Goal: Information Seeking & Learning: Learn about a topic

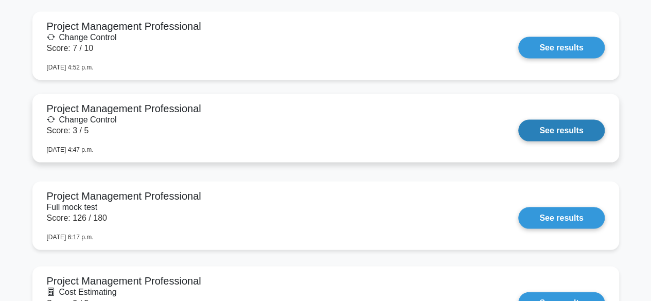
scroll to position [1024, 0]
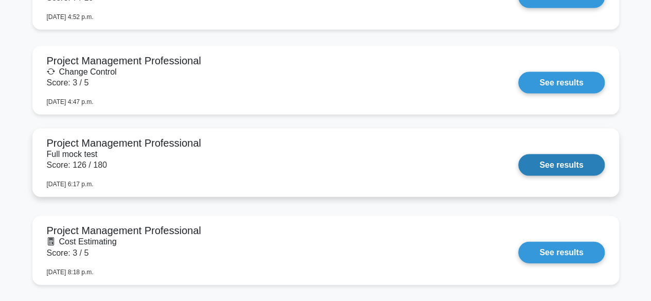
click at [518, 157] on link "See results" at bounding box center [561, 165] width 86 height 22
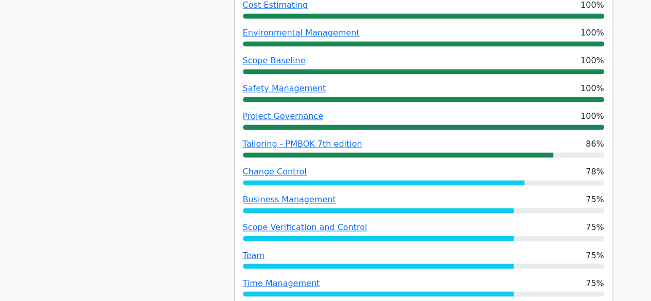
scroll to position [742, 0]
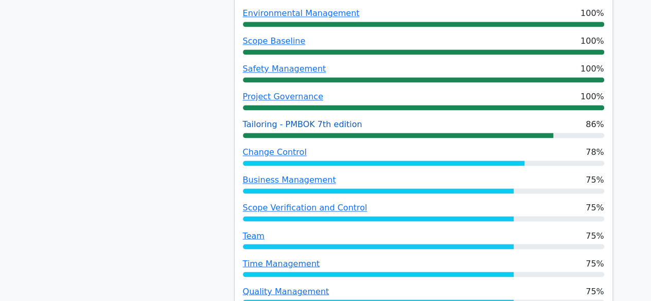
click at [258, 119] on link "Tailoring - PMBOK 7th edition" at bounding box center [302, 124] width 119 height 10
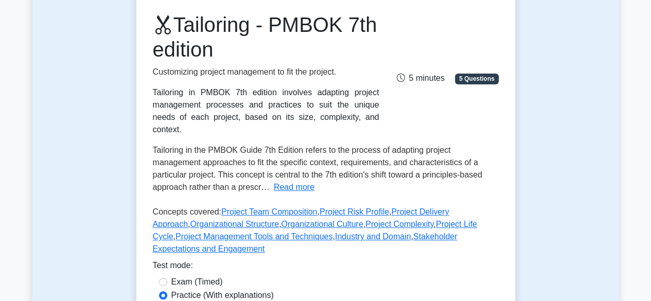
scroll to position [134, 0]
click at [293, 181] on button "Read more" at bounding box center [294, 187] width 41 height 12
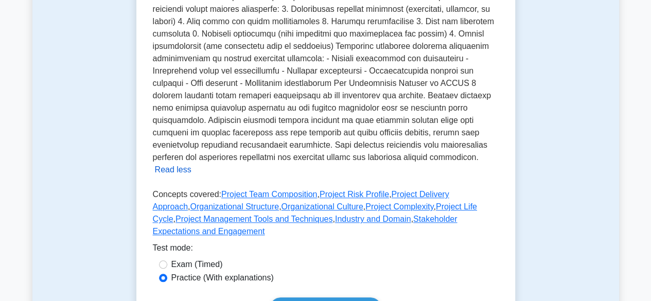
scroll to position [378, 0]
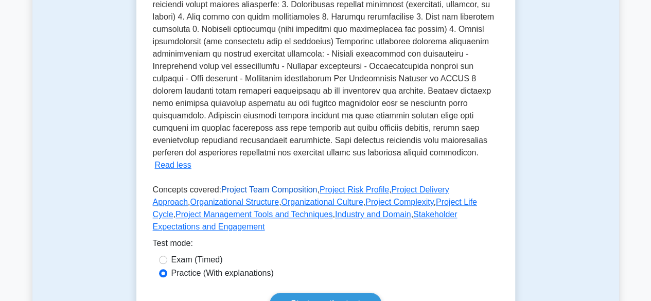
click at [230, 185] on link "Project Team Composition" at bounding box center [269, 189] width 96 height 9
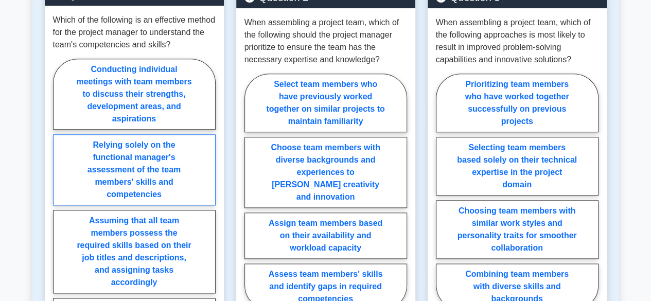
scroll to position [483, 0]
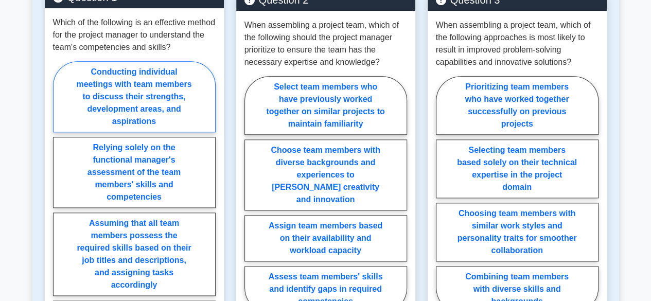
click at [105, 128] on label "Conducting individual meetings with team members to discuss their strengths, de…" at bounding box center [134, 96] width 163 height 71
click at [60, 210] on input "Conducting individual meetings with team members to discuss their strengths, de…" at bounding box center [56, 213] width 7 height 7
radio input "true"
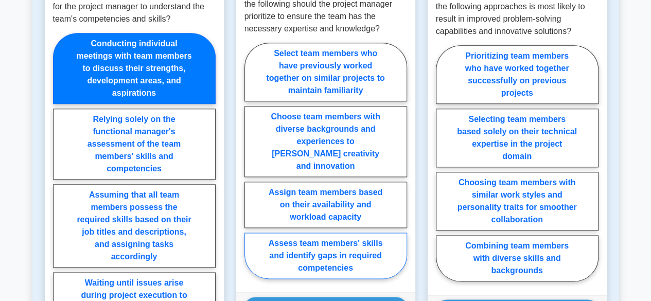
scroll to position [522, 0]
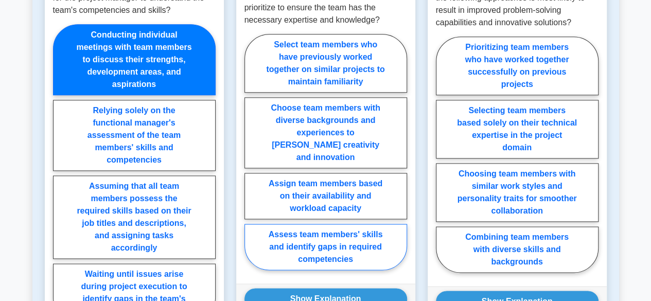
click at [315, 242] on label "Assess team members' skills and identify gaps in required competencies" at bounding box center [325, 247] width 163 height 46
click at [251, 158] on input "Assess team members' skills and identify gaps in required competencies" at bounding box center [247, 155] width 7 height 7
radio input "true"
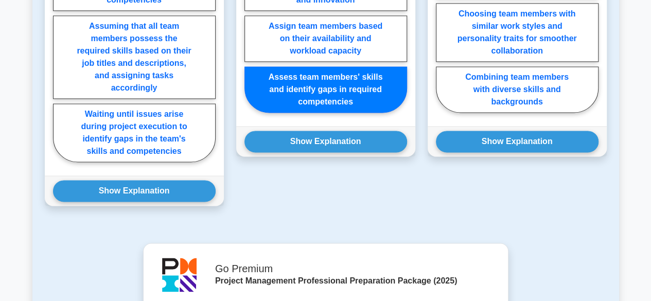
scroll to position [683, 0]
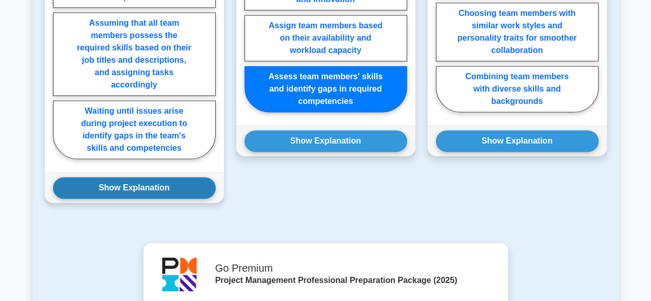
click at [116, 192] on button "Show Explanation" at bounding box center [134, 188] width 163 height 22
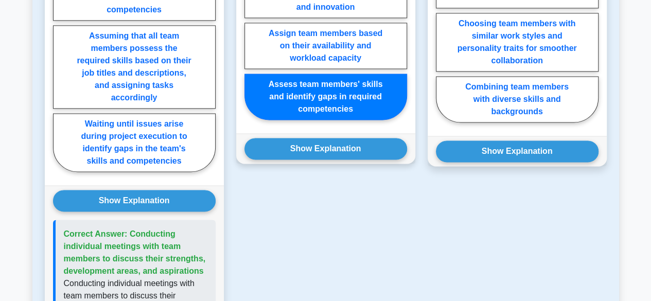
scroll to position [669, 0]
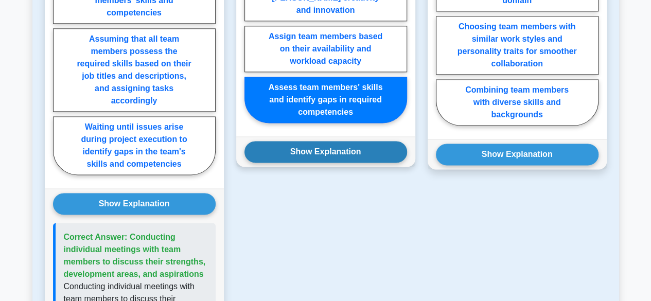
click at [301, 141] on button "Show Explanation" at bounding box center [325, 152] width 163 height 22
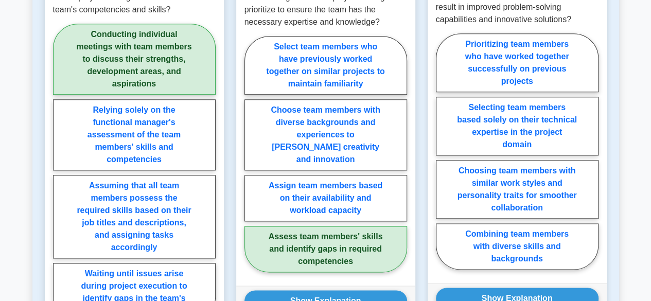
scroll to position [524, 0]
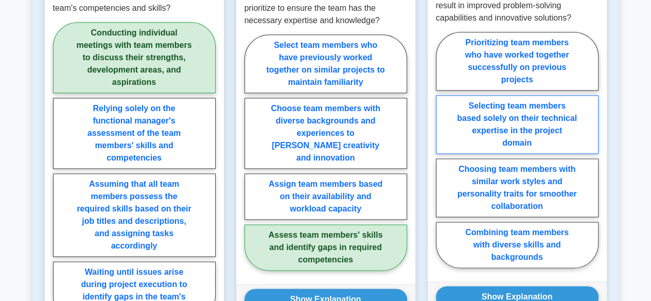
click at [471, 122] on label "Selecting team members based solely on their technical expertise in the project…" at bounding box center [517, 124] width 163 height 59
click at [442, 150] on input "Selecting team members based solely on their technical expertise in the project…" at bounding box center [439, 153] width 7 height 7
radio input "true"
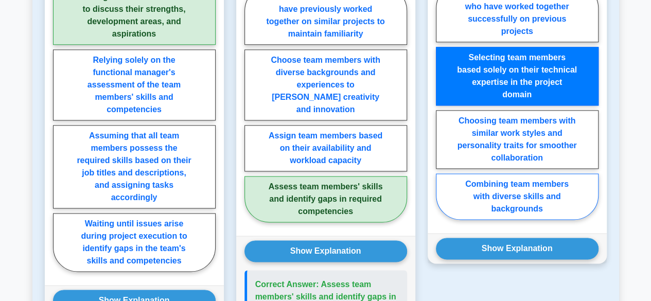
scroll to position [575, 0]
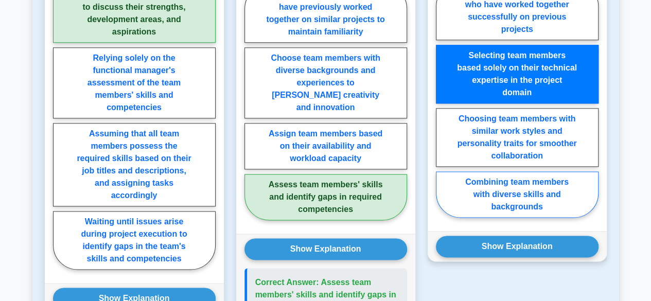
click at [486, 238] on button "Show Explanation" at bounding box center [517, 247] width 163 height 22
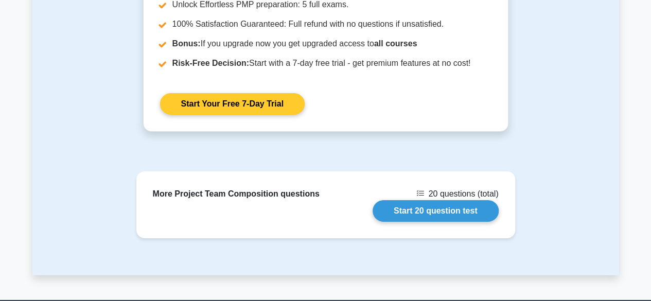
scroll to position [1642, 0]
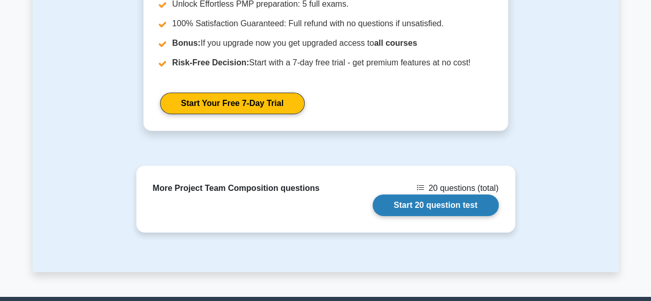
click at [431, 194] on link "Start 20 question test" at bounding box center [435, 205] width 126 height 22
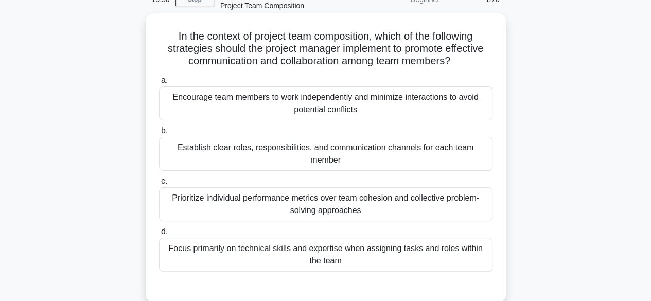
scroll to position [58, 0]
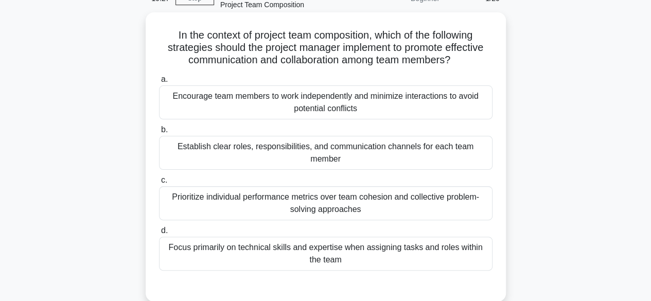
click at [236, 147] on div "Establish clear roles, responsibilities, and communication channels for each te…" at bounding box center [325, 153] width 333 height 34
click at [159, 133] on input "b. Establish clear roles, responsibilities, and communication channels for each…" at bounding box center [159, 130] width 0 height 7
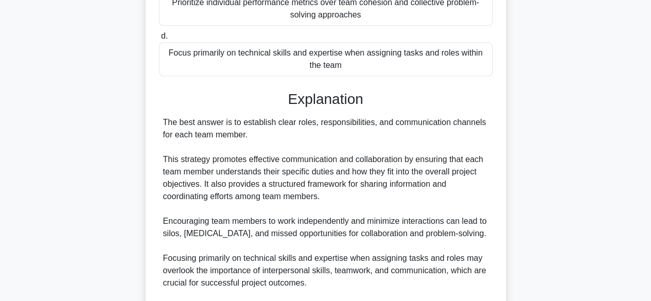
scroll to position [394, 0]
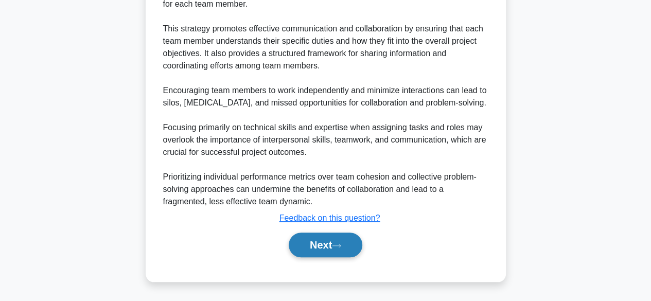
click at [307, 246] on button "Next" at bounding box center [326, 245] width 74 height 25
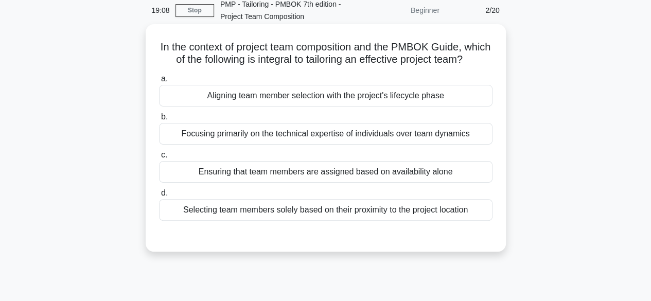
scroll to position [46, 0]
click at [318, 104] on div "Aligning team member selection with the project's lifecycle phase" at bounding box center [325, 95] width 333 height 22
click at [159, 82] on input "a. Aligning team member selection with the project's lifecycle phase" at bounding box center [159, 78] width 0 height 7
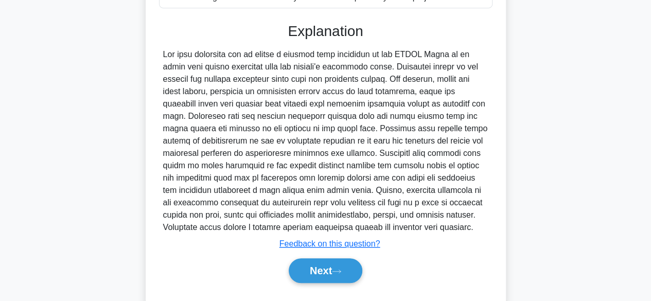
scroll to position [259, 0]
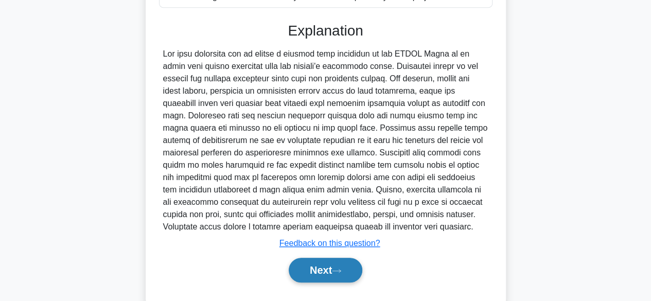
click at [324, 282] on button "Next" at bounding box center [326, 270] width 74 height 25
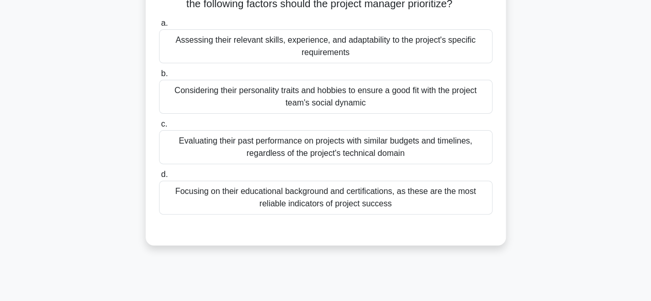
scroll to position [102, 0]
click at [240, 46] on div "Assessing their relevant skills, experience, and adaptability to the project's …" at bounding box center [325, 46] width 333 height 34
click at [159, 26] on input "a. Assessing their relevant skills, experience, and adaptability to the project…" at bounding box center [159, 23] width 0 height 7
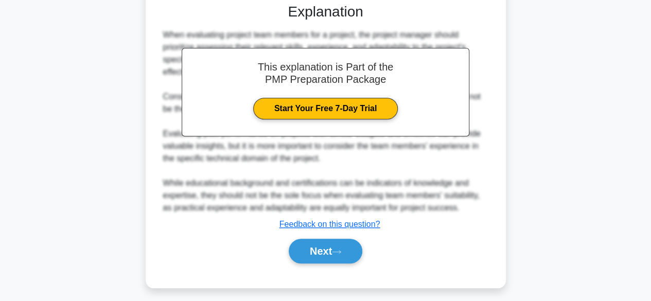
scroll to position [332, 0]
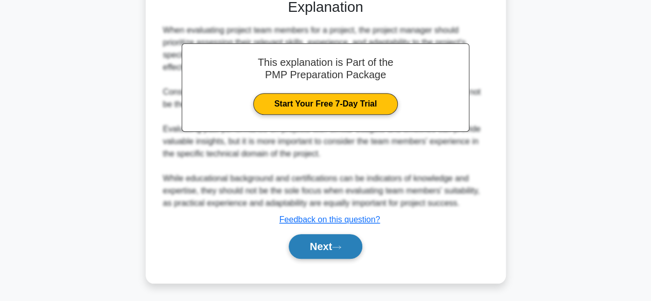
click at [297, 249] on button "Next" at bounding box center [326, 246] width 74 height 25
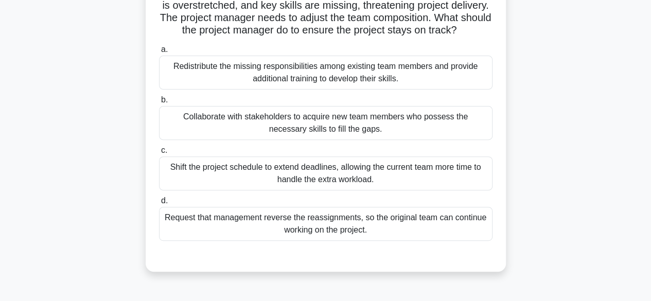
scroll to position [128, 0]
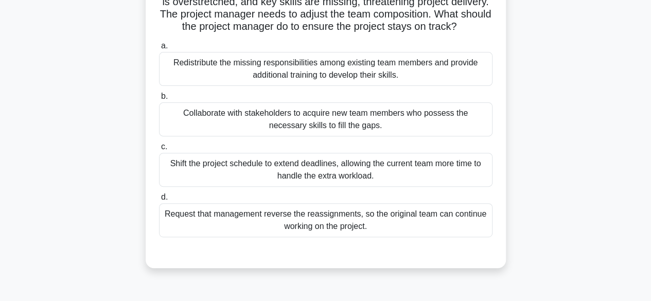
click at [318, 129] on div "Collaborate with stakeholders to acquire new team members who possess the neces…" at bounding box center [325, 119] width 333 height 34
click at [159, 100] on input "b. Collaborate with stakeholders to acquire new team members who possess the ne…" at bounding box center [159, 96] width 0 height 7
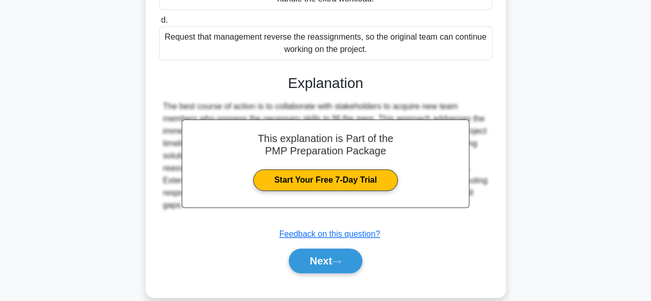
scroll to position [313, 0]
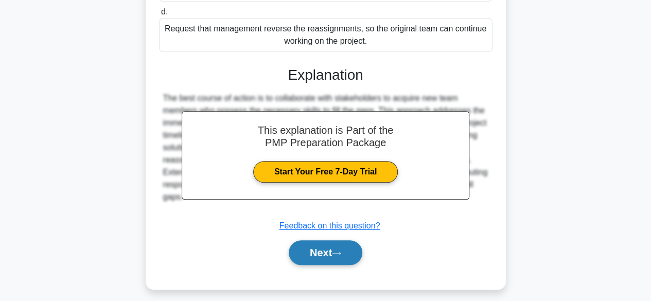
click at [308, 264] on button "Next" at bounding box center [326, 252] width 74 height 25
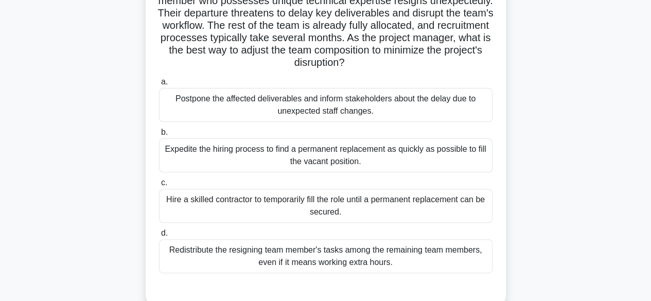
scroll to position [105, 0]
click at [261, 150] on div "Expedite the hiring process to find a permanent replacement as quickly as possi…" at bounding box center [325, 155] width 333 height 34
click at [159, 135] on input "b. Expedite the hiring process to find a permanent replacement as quickly as po…" at bounding box center [159, 132] width 0 height 7
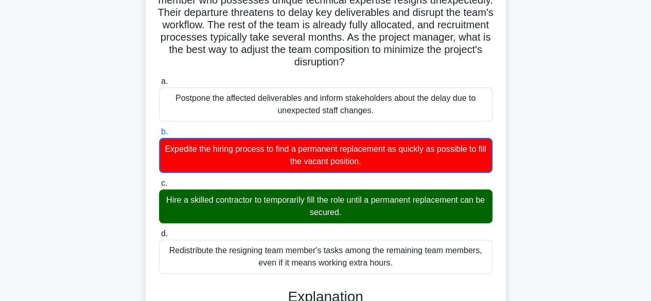
click at [264, 203] on div "Hire a skilled contractor to temporarily fill the role until a permanent replac…" at bounding box center [325, 206] width 333 height 34
click at [159, 187] on input "c. Hire a skilled contractor to temporarily fill the role until a permanent rep…" at bounding box center [159, 183] width 0 height 7
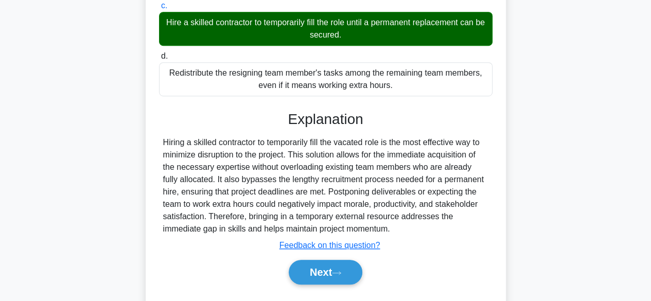
scroll to position [307, 0]
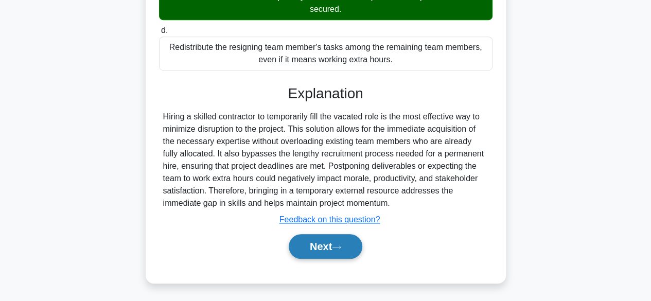
click at [305, 241] on button "Next" at bounding box center [326, 246] width 74 height 25
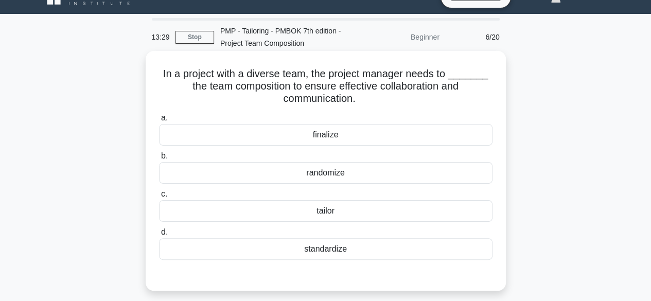
scroll to position [0, 0]
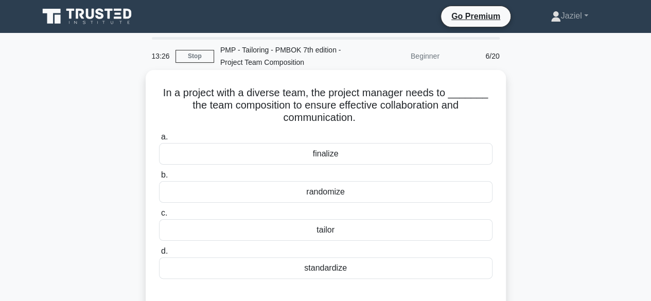
click at [345, 237] on div "tailor" at bounding box center [325, 230] width 333 height 22
click at [159, 217] on input "c. tailor" at bounding box center [159, 213] width 0 height 7
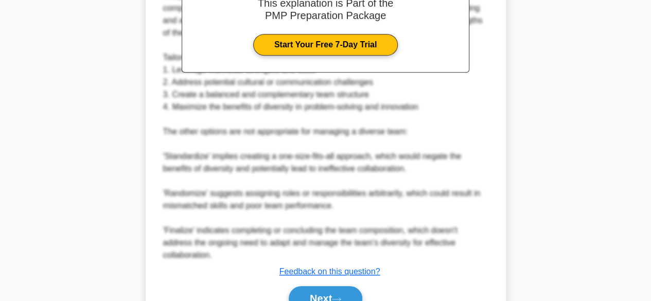
scroll to position [363, 0]
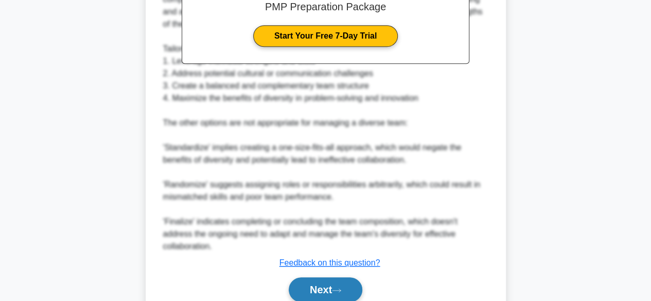
click at [318, 296] on button "Next" at bounding box center [326, 289] width 74 height 25
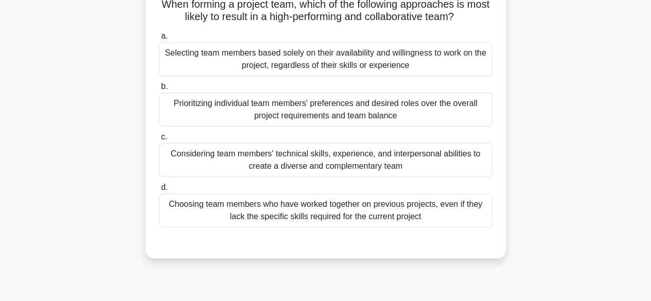
scroll to position [90, 0]
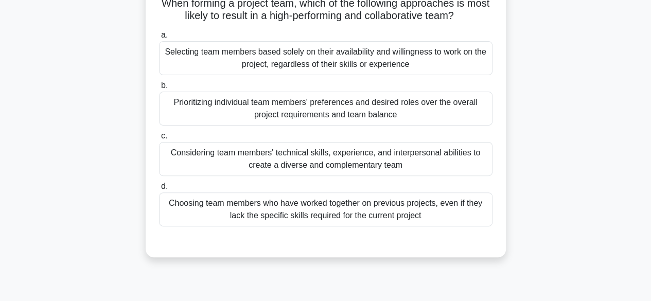
click at [334, 163] on div "Considering team members' technical skills, experience, and interpersonal abili…" at bounding box center [325, 159] width 333 height 34
click at [159, 139] on input "c. Considering team members' technical skills, experience, and interpersonal ab…" at bounding box center [159, 136] width 0 height 7
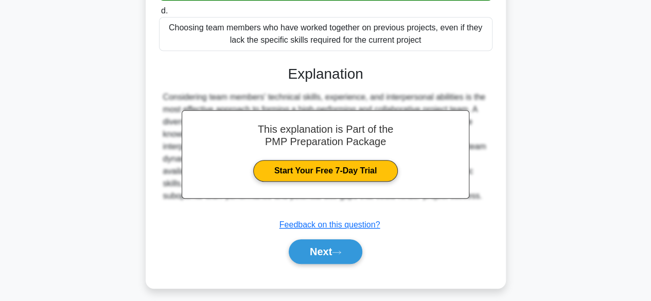
scroll to position [270, 0]
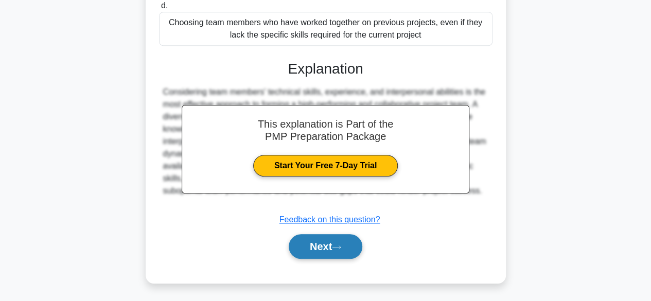
click at [327, 251] on button "Next" at bounding box center [326, 246] width 74 height 25
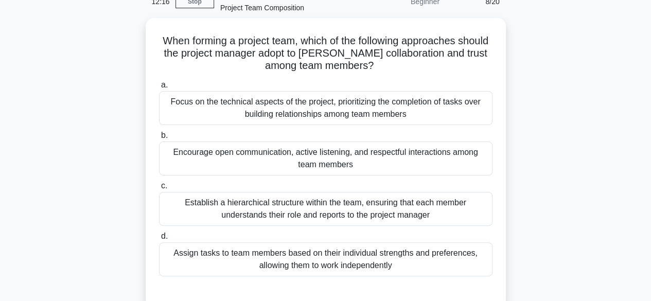
scroll to position [56, 0]
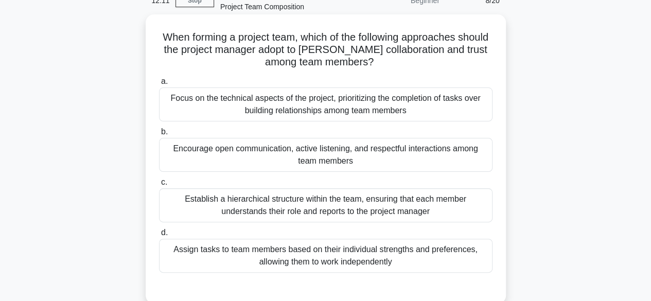
click at [282, 153] on div "Encourage open communication, active listening, and respectful interactions amo…" at bounding box center [325, 155] width 333 height 34
click at [159, 135] on input "b. Encourage open communication, active listening, and respectful interactions …" at bounding box center [159, 132] width 0 height 7
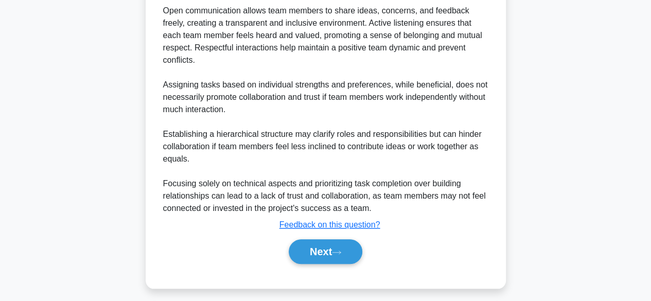
scroll to position [414, 0]
click at [315, 255] on button "Next" at bounding box center [326, 251] width 74 height 25
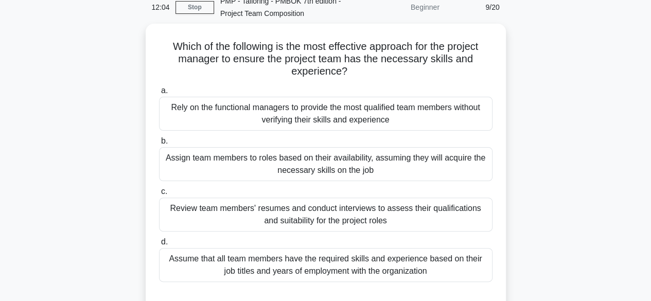
scroll to position [46, 0]
click at [305, 215] on div "Review team members' resumes and conduct interviews to assess their qualificati…" at bounding box center [325, 215] width 333 height 34
click at [159, 195] on input "c. Review team members' resumes and conduct interviews to assess their qualific…" at bounding box center [159, 191] width 0 height 7
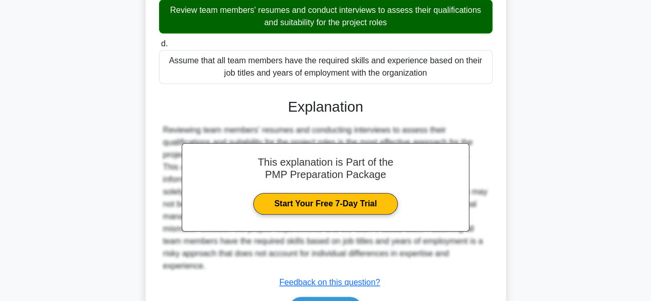
scroll to position [245, 0]
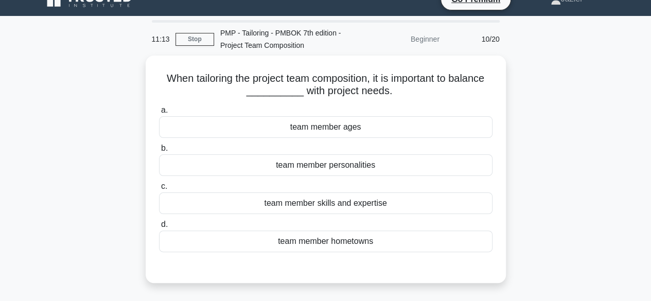
scroll to position [0, 0]
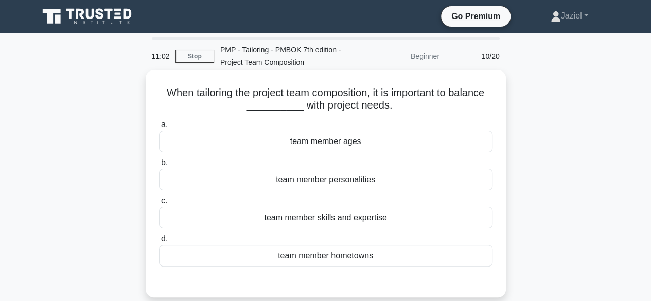
click at [335, 218] on div "team member skills and expertise" at bounding box center [325, 218] width 333 height 22
click at [159, 204] on input "c. team member skills and expertise" at bounding box center [159, 201] width 0 height 7
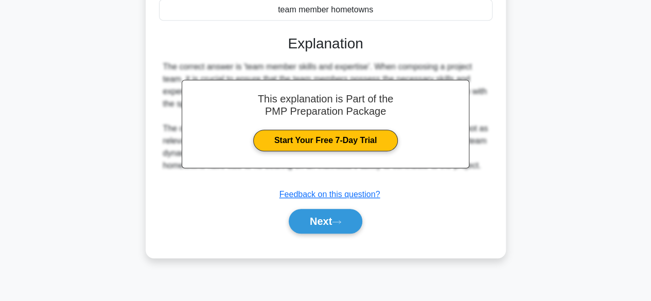
scroll to position [248, 0]
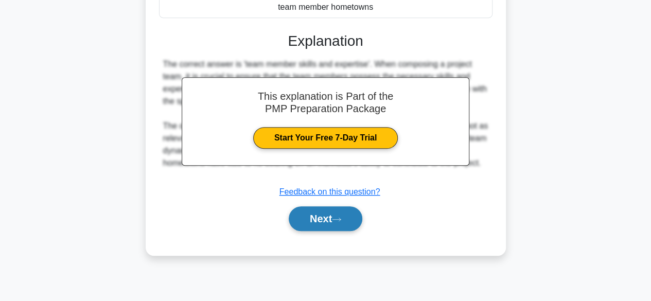
click at [333, 220] on button "Next" at bounding box center [326, 218] width 74 height 25
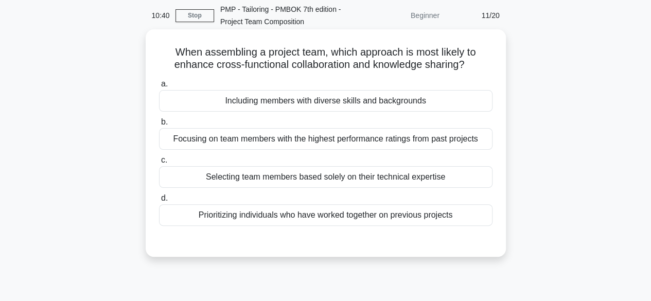
scroll to position [42, 0]
click at [268, 104] on div "Including members with diverse skills and backgrounds" at bounding box center [325, 100] width 333 height 22
click at [159, 86] on input "a. Including members with diverse skills and backgrounds" at bounding box center [159, 83] width 0 height 7
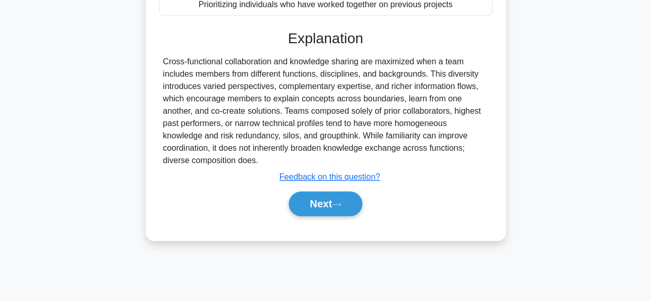
scroll to position [255, 0]
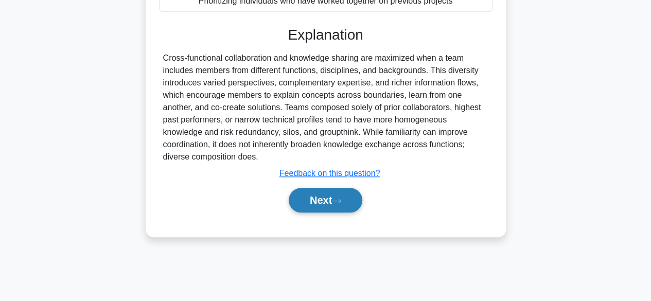
click at [346, 208] on button "Next" at bounding box center [326, 200] width 74 height 25
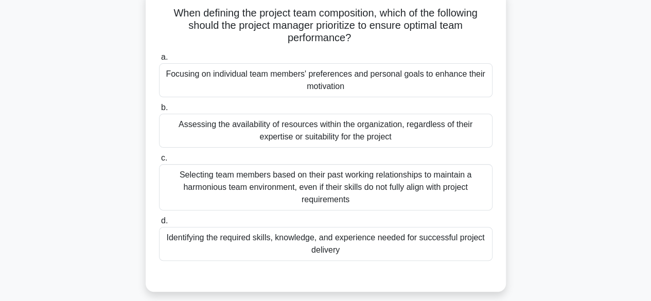
scroll to position [103, 0]
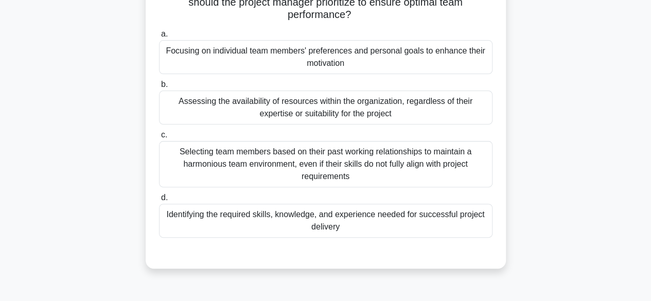
click at [222, 224] on div "Identifying the required skills, knowledge, and experience needed for successfu…" at bounding box center [325, 221] width 333 height 34
click at [159, 201] on input "d. Identifying the required skills, knowledge, and experience needed for succes…" at bounding box center [159, 197] width 0 height 7
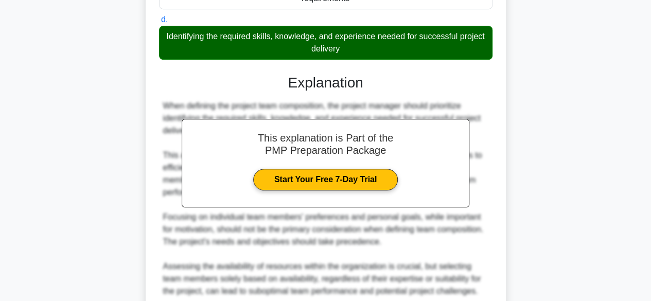
scroll to position [418, 0]
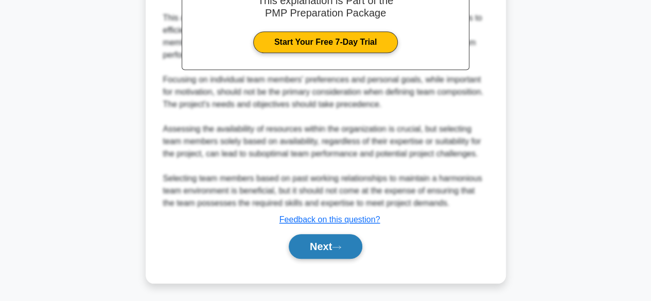
click at [320, 243] on button "Next" at bounding box center [326, 246] width 74 height 25
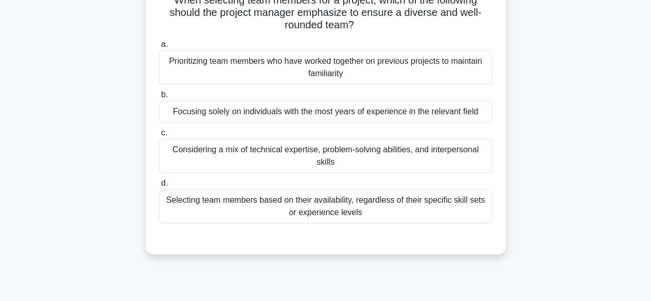
scroll to position [0, 0]
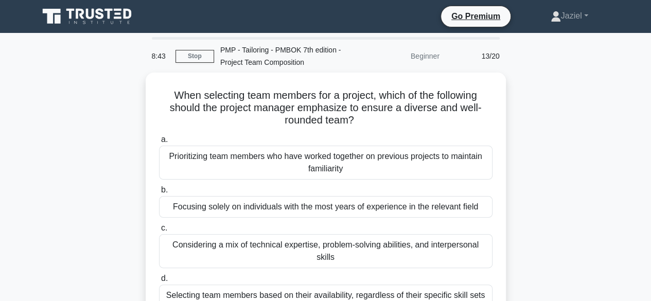
drag, startPoint x: 266, startPoint y: 163, endPoint x: 543, endPoint y: 195, distance: 279.2
click at [543, 195] on div "When selecting team members for a project, which of the following should the pr…" at bounding box center [325, 217] width 586 height 289
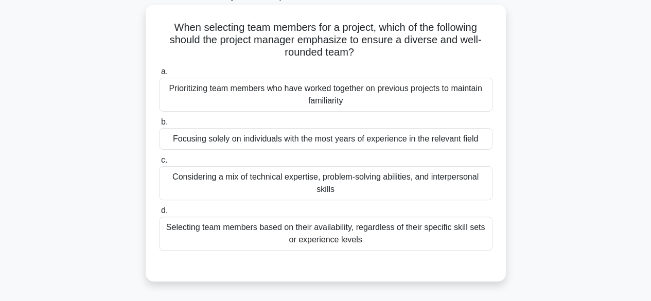
scroll to position [66, 0]
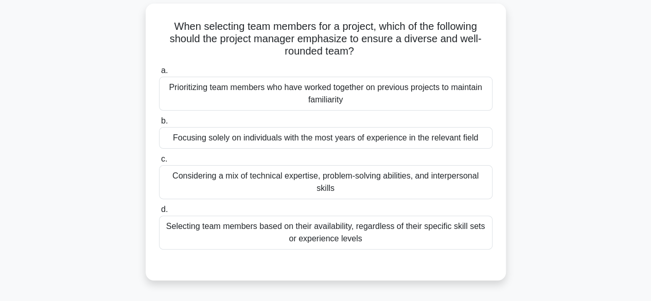
click at [326, 184] on div "Considering a mix of technical expertise, problem-solving abilities, and interp…" at bounding box center [325, 182] width 333 height 34
click at [159, 163] on input "c. Considering a mix of technical expertise, problem-solving abilities, and int…" at bounding box center [159, 159] width 0 height 7
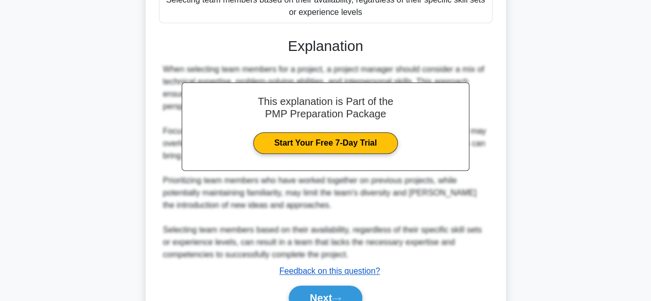
scroll to position [297, 0]
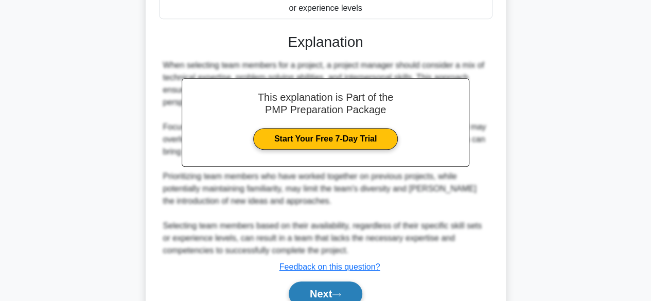
click at [336, 297] on button "Next" at bounding box center [326, 293] width 74 height 25
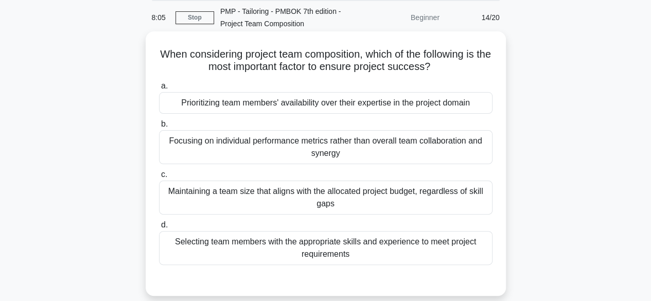
scroll to position [40, 0]
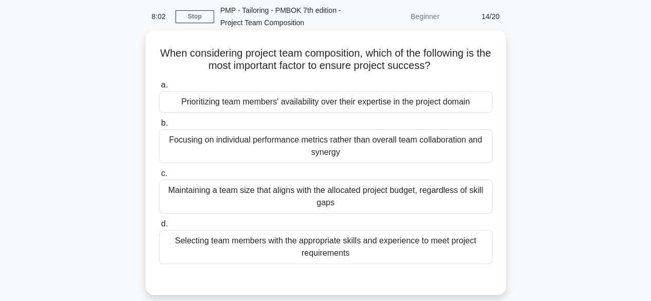
click at [294, 251] on div "Selecting team members with the appropriate skills and experience to meet proje…" at bounding box center [325, 247] width 333 height 34
click at [159, 227] on input "d. Selecting team members with the appropriate skills and experience to meet pr…" at bounding box center [159, 224] width 0 height 7
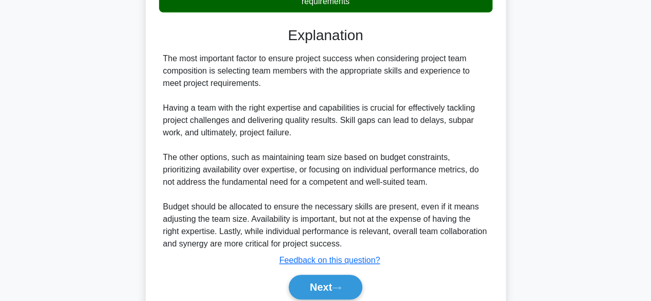
scroll to position [332, 0]
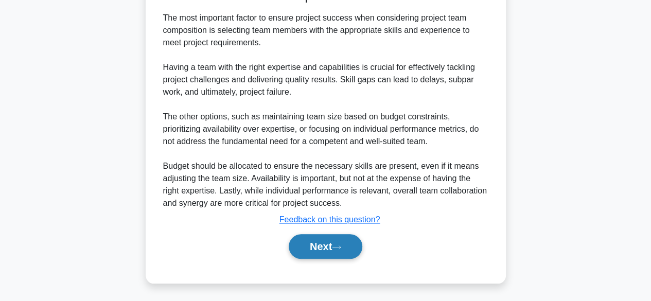
click at [297, 248] on button "Next" at bounding box center [326, 246] width 74 height 25
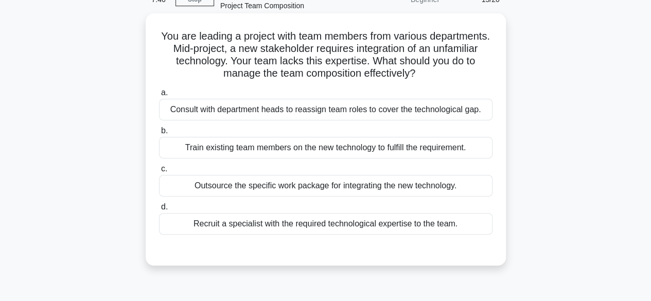
scroll to position [58, 0]
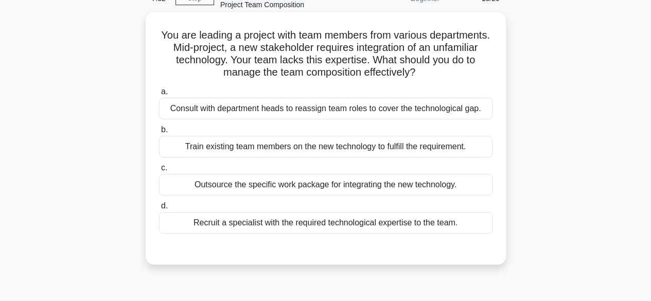
click at [357, 185] on div "Outsource the specific work package for integrating the new technology." at bounding box center [325, 185] width 333 height 22
click at [159, 171] on input "c. Outsource the specific work package for integrating the new technology." at bounding box center [159, 168] width 0 height 7
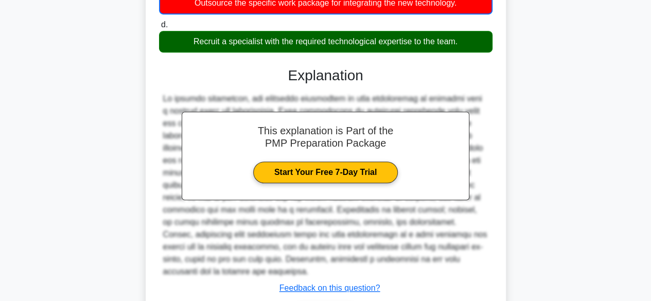
scroll to position [309, 0]
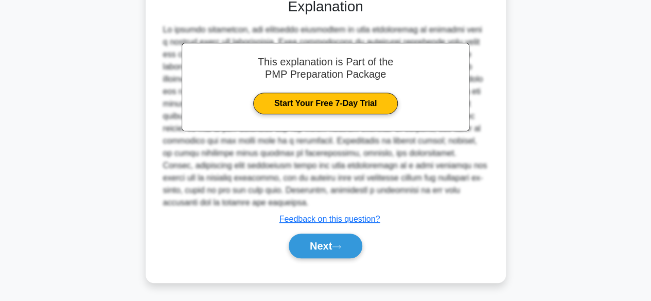
click at [321, 258] on div "Next" at bounding box center [325, 245] width 333 height 33
click at [320, 254] on button "Next" at bounding box center [326, 246] width 74 height 25
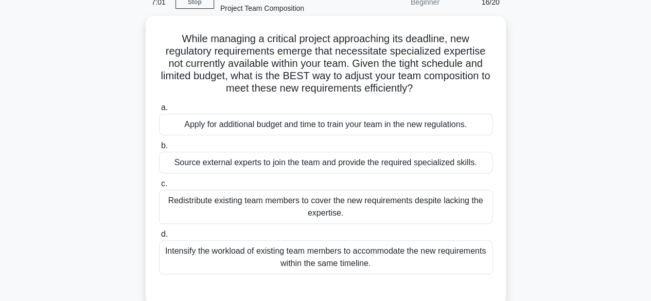
scroll to position [59, 0]
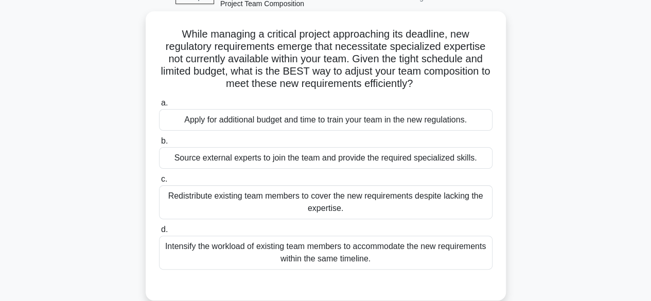
click at [225, 161] on div "Source external experts to join the team and provide the required specialized s…" at bounding box center [325, 158] width 333 height 22
click at [159, 145] on input "b. Source external experts to join the team and provide the required specialize…" at bounding box center [159, 141] width 0 height 7
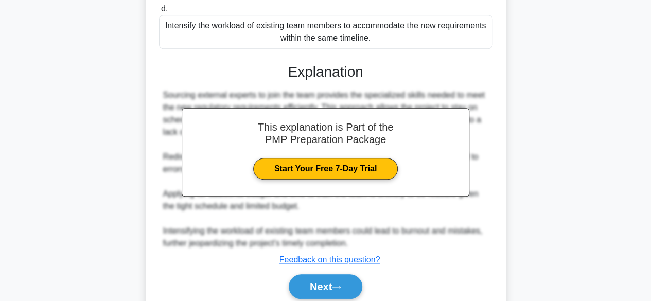
scroll to position [319, 0]
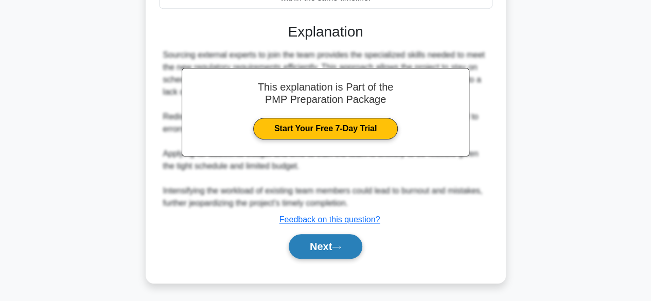
click at [304, 251] on button "Next" at bounding box center [326, 246] width 74 height 25
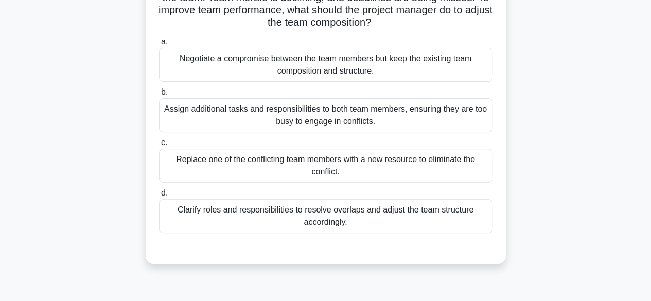
scroll to position [137, 0]
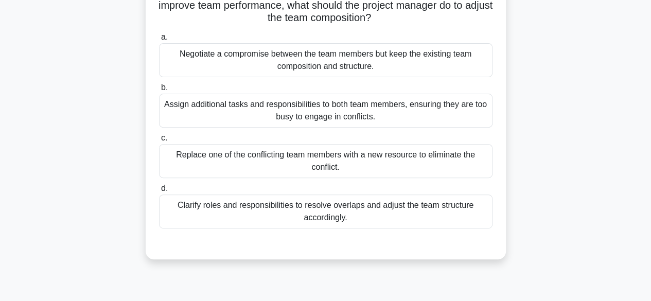
click at [262, 211] on div "Clarify roles and responsibilities to resolve overlaps and adjust the team stru…" at bounding box center [325, 211] width 333 height 34
click at [159, 192] on input "d. Clarify roles and responsibilities to resolve overlaps and adjust the team s…" at bounding box center [159, 188] width 0 height 7
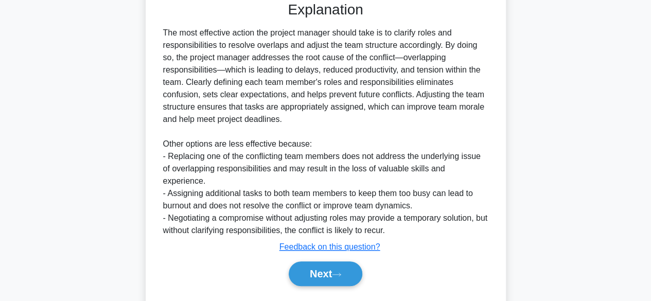
scroll to position [394, 0]
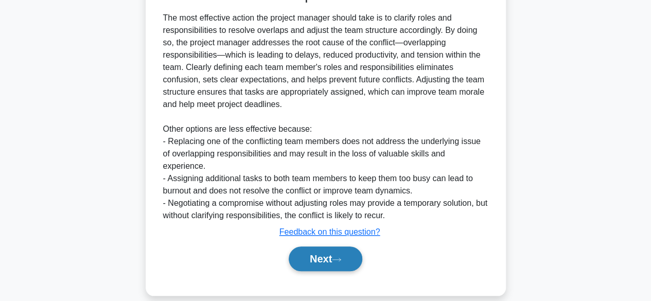
click at [305, 246] on button "Next" at bounding box center [326, 258] width 74 height 25
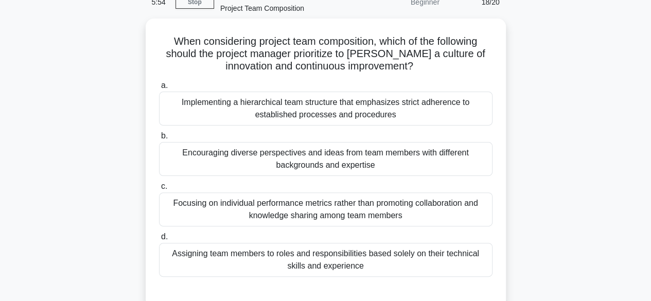
scroll to position [53, 0]
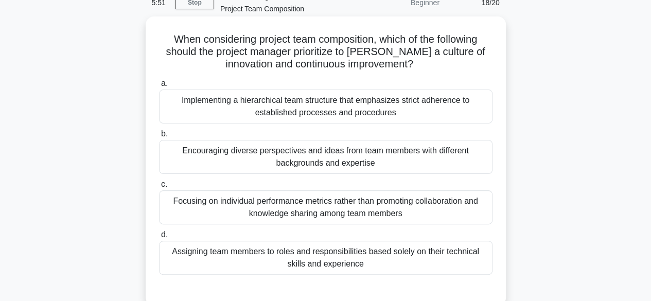
click at [255, 152] on div "Encouraging diverse perspectives and ideas from team members with different bac…" at bounding box center [325, 157] width 333 height 34
click at [159, 137] on input "b. Encouraging diverse perspectives and ideas from team members with different …" at bounding box center [159, 134] width 0 height 7
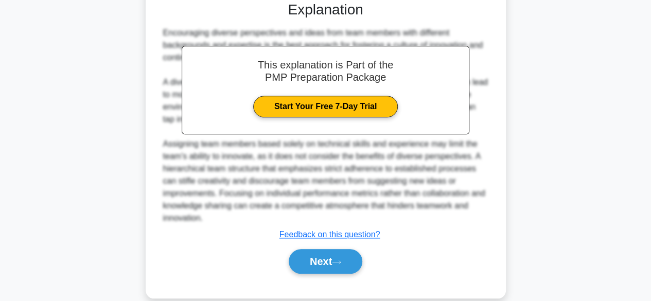
scroll to position [350, 0]
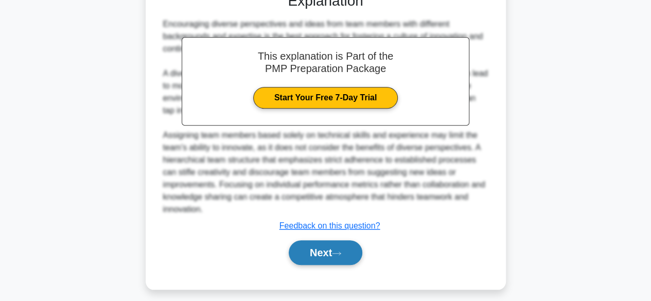
click at [328, 249] on button "Next" at bounding box center [326, 252] width 74 height 25
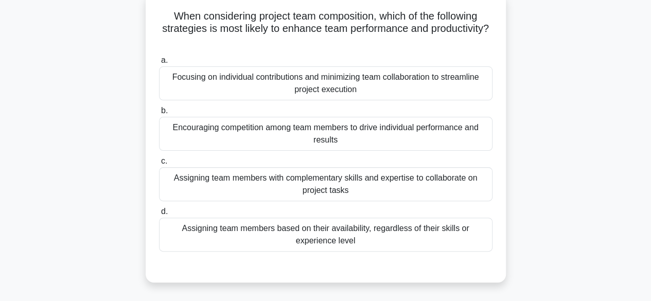
scroll to position [77, 0]
click at [224, 129] on div "Encouraging competition among team members to drive individual performance and …" at bounding box center [325, 133] width 333 height 34
click at [159, 114] on input "b. Encouraging competition among team members to drive individual performance a…" at bounding box center [159, 110] width 0 height 7
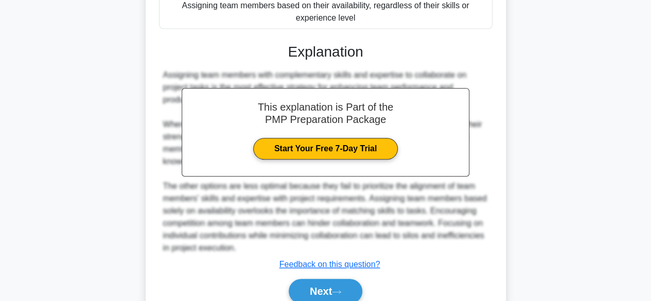
scroll to position [305, 0]
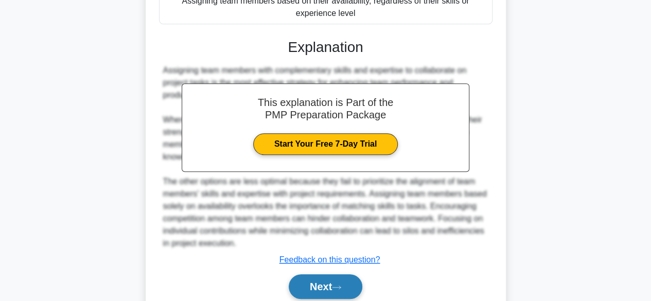
click at [327, 289] on button "Next" at bounding box center [326, 286] width 74 height 25
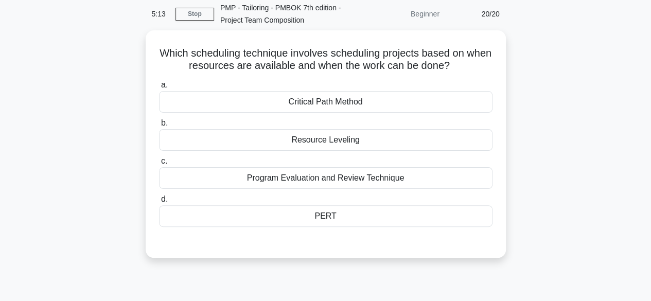
scroll to position [0, 0]
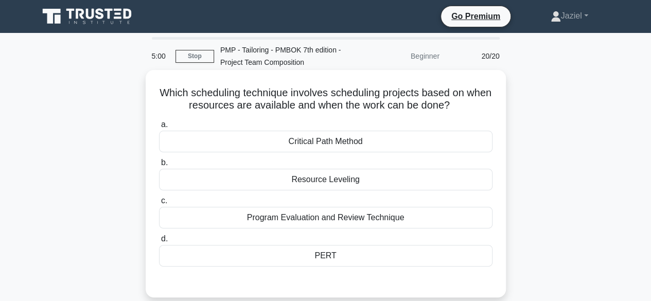
click at [326, 178] on div "Resource Leveling" at bounding box center [325, 180] width 333 height 22
click at [159, 166] on input "b. Resource Leveling" at bounding box center [159, 162] width 0 height 7
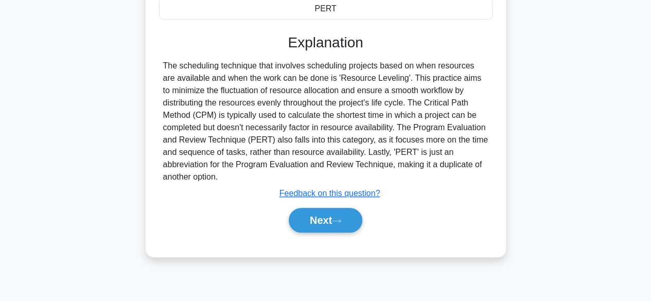
scroll to position [255, 0]
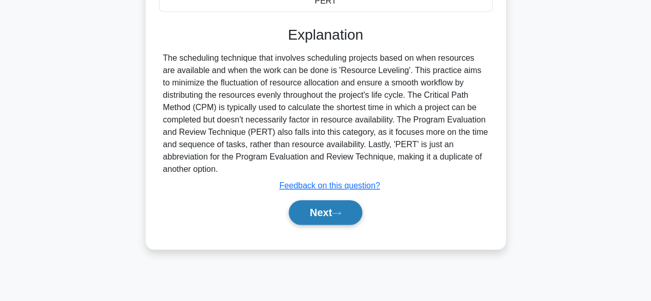
click at [333, 215] on button "Next" at bounding box center [326, 212] width 74 height 25
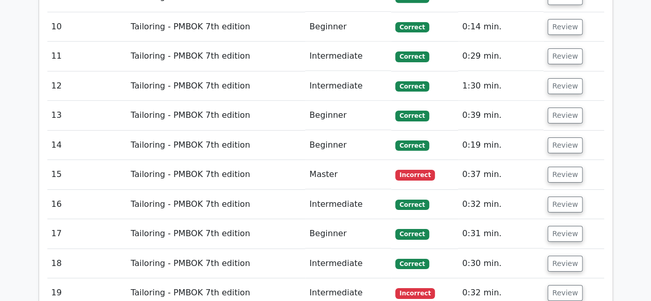
scroll to position [1689, 0]
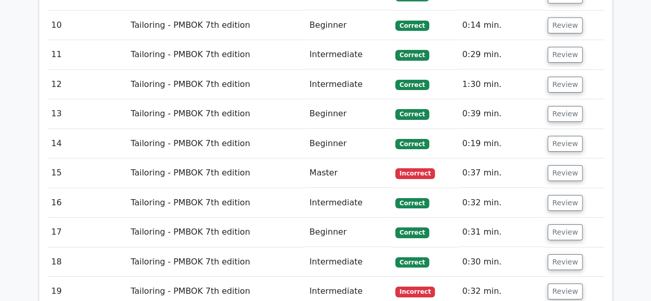
click at [418, 168] on span "Incorrect" at bounding box center [415, 173] width 40 height 10
click at [551, 158] on td "Review" at bounding box center [573, 172] width 61 height 29
click at [553, 165] on button "Review" at bounding box center [564, 173] width 35 height 16
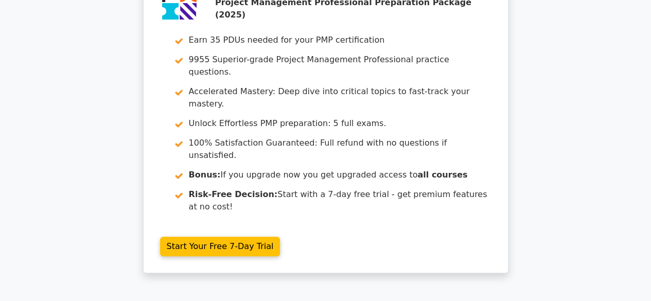
scroll to position [0, 0]
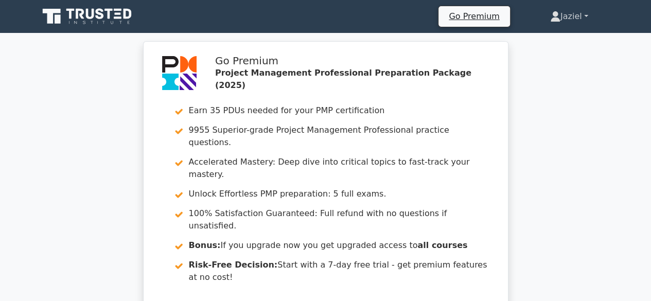
click at [563, 17] on link "Jaziel" at bounding box center [568, 16] width 87 height 21
click at [559, 35] on link "Profile" at bounding box center [566, 40] width 81 height 16
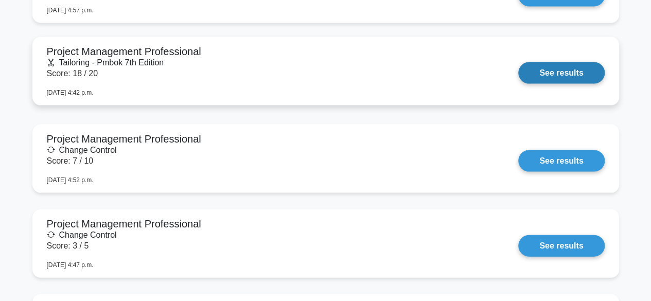
scroll to position [1024, 0]
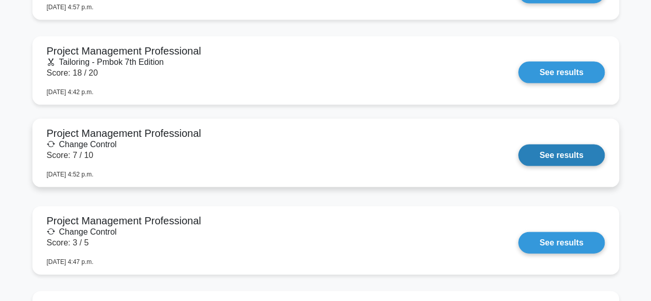
click at [518, 154] on link "See results" at bounding box center [561, 156] width 86 height 22
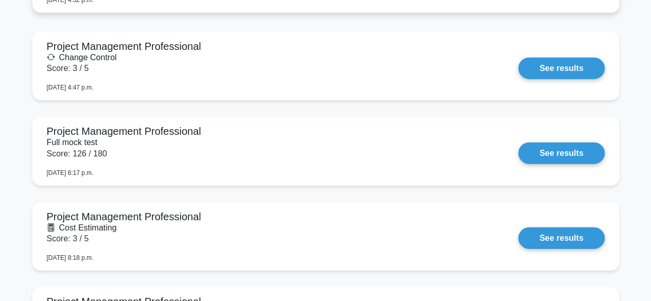
scroll to position [1201, 0]
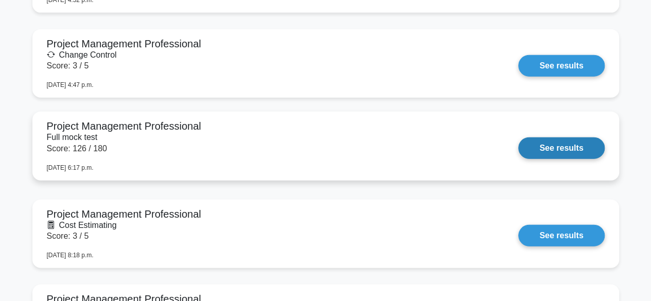
click at [518, 149] on link "See results" at bounding box center [561, 148] width 86 height 22
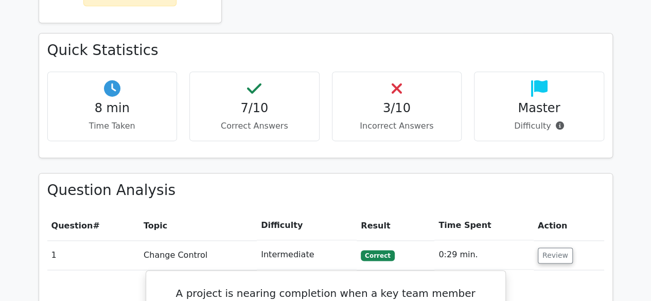
scroll to position [541, 0]
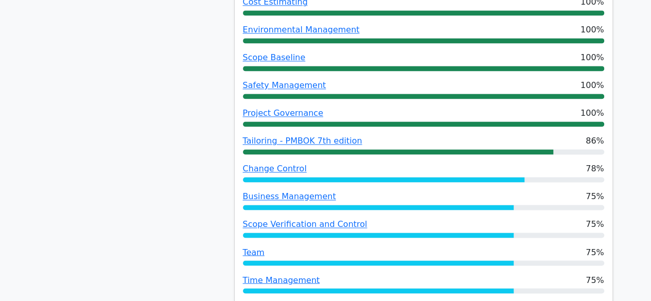
scroll to position [721, 0]
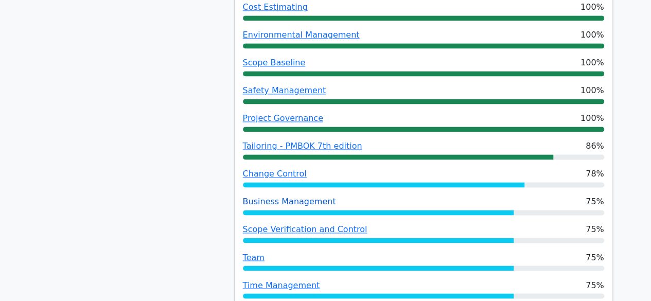
click at [294, 197] on link "Business Management" at bounding box center [289, 202] width 93 height 10
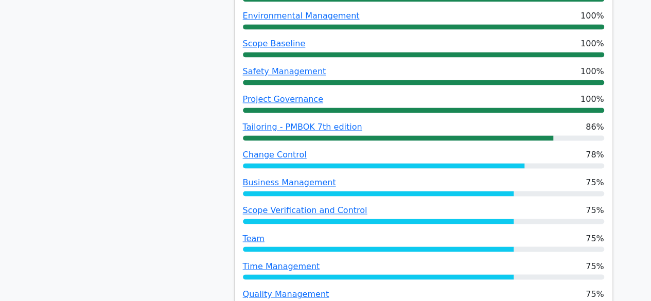
scroll to position [740, 0]
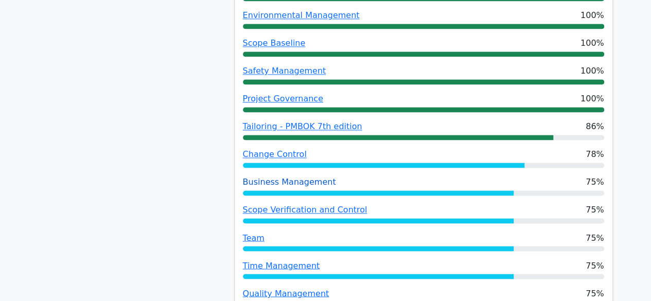
click at [273, 177] on link "Business Management" at bounding box center [289, 182] width 93 height 10
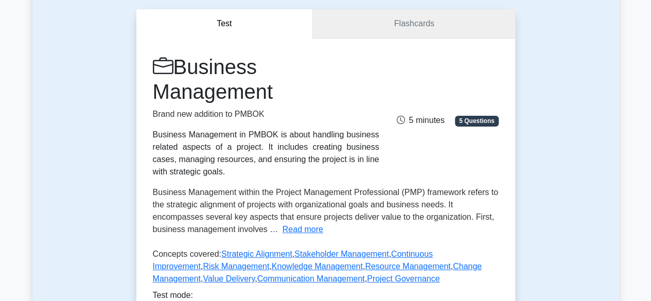
scroll to position [91, 0]
click at [380, 20] on link "Flashcards" at bounding box center [414, 24] width 202 height 29
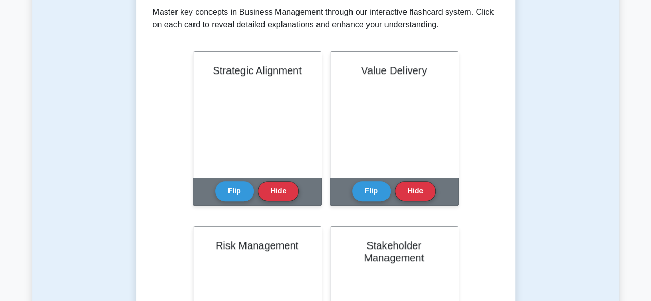
scroll to position [213, 0]
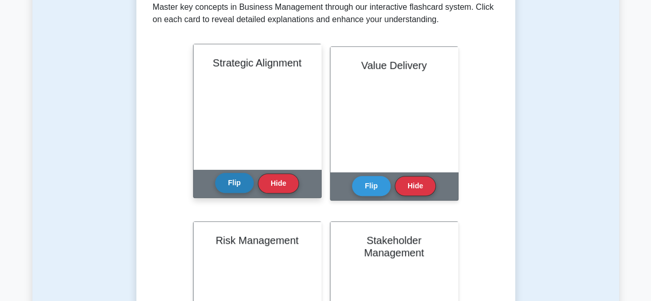
click at [240, 184] on button "Flip" at bounding box center [234, 183] width 39 height 20
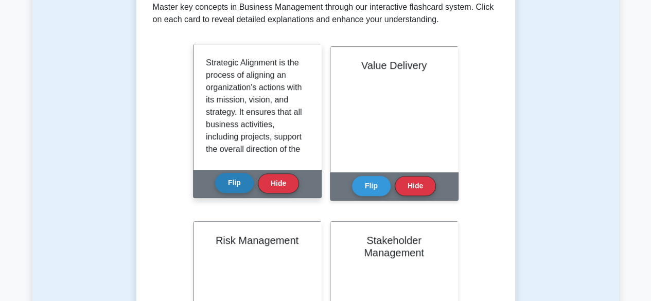
click at [242, 179] on button "Flip" at bounding box center [234, 183] width 39 height 20
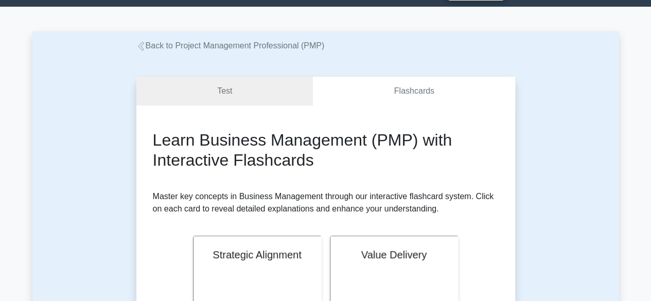
scroll to position [0, 0]
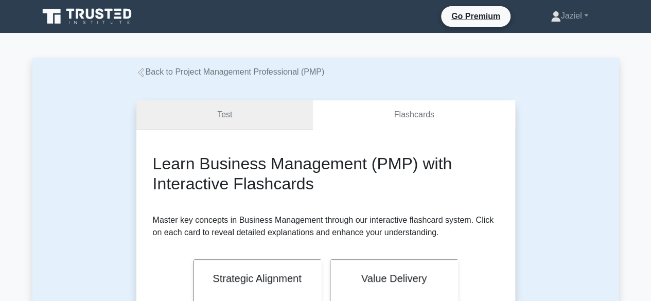
click at [256, 121] on link "Test" at bounding box center [224, 114] width 177 height 29
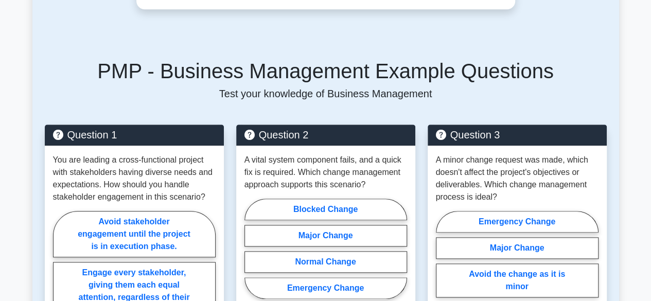
scroll to position [469, 0]
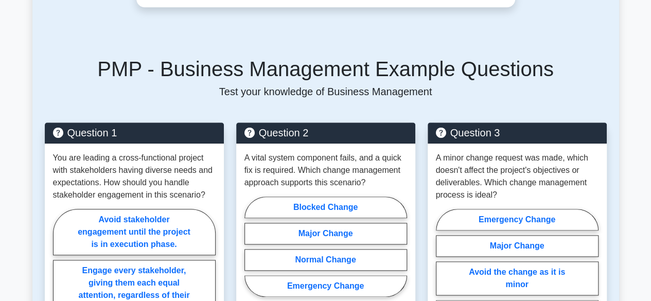
click at [358, 166] on p "A vital system component fails, and a quick fix is required. Which change manag…" at bounding box center [325, 170] width 163 height 37
